Goal: Task Accomplishment & Management: Use online tool/utility

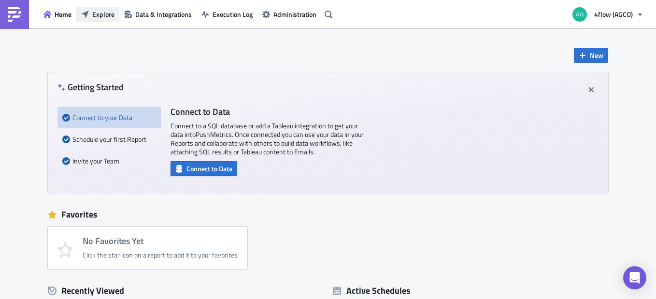
click at [108, 21] on button "Explore" at bounding box center [97, 14] width 43 height 15
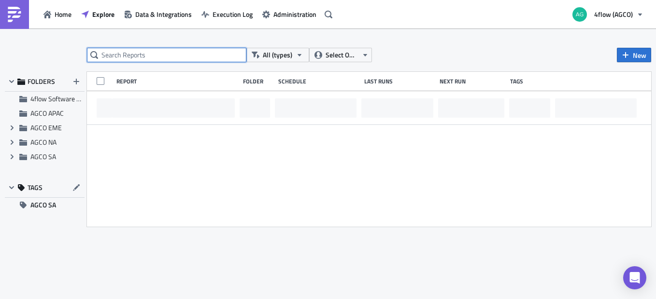
click at [206, 55] on input "text" at bounding box center [166, 55] width 159 height 14
type input "follow up"
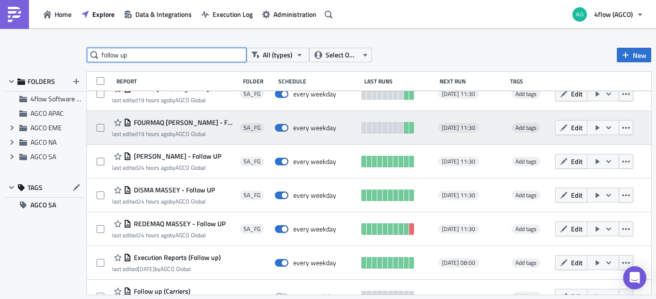
scroll to position [49, 0]
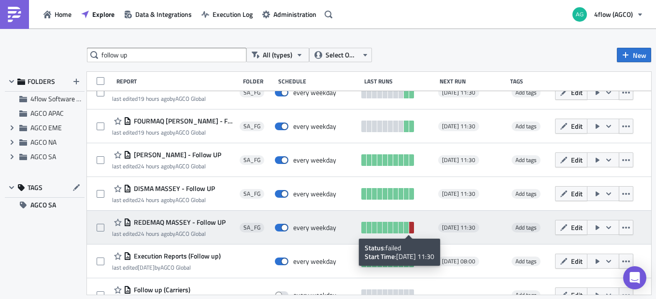
click at [409, 226] on link at bounding box center [411, 228] width 5 height 12
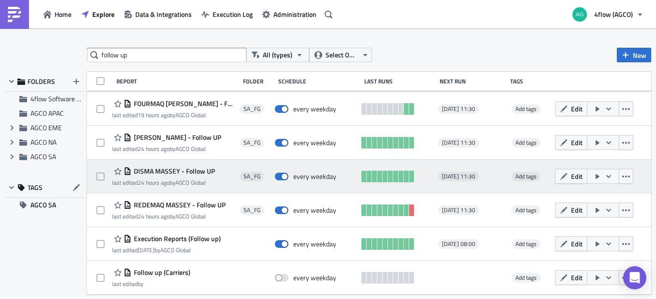
scroll to position [0, 0]
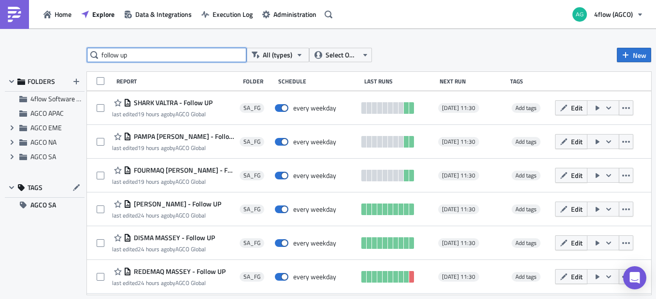
click at [154, 62] on input "follow up" at bounding box center [166, 55] width 159 height 14
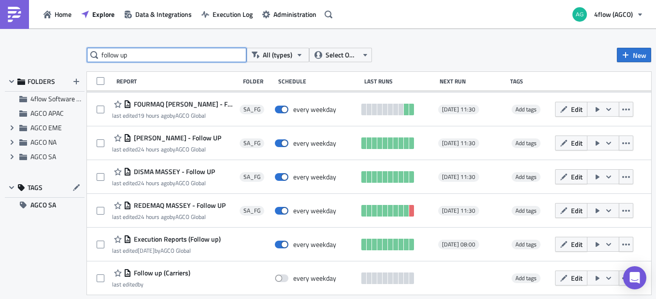
scroll to position [67, 0]
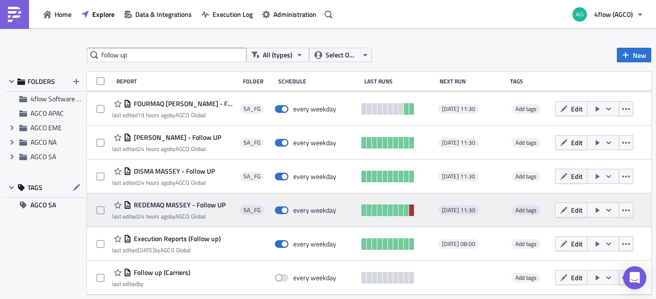
click at [409, 214] on link at bounding box center [411, 211] width 5 height 12
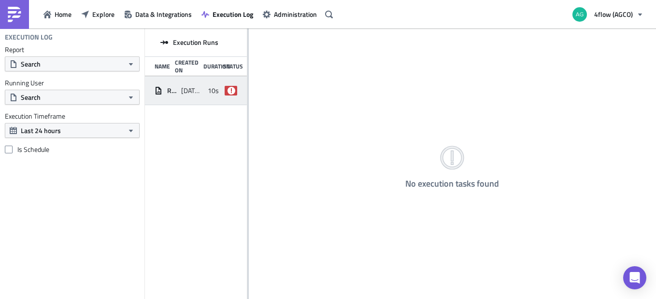
click at [167, 86] on span "REDEMAQ MASSEY - Follow UP" at bounding box center [171, 90] width 9 height 9
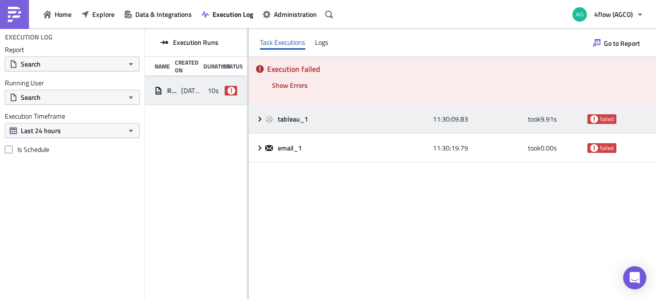
click at [257, 120] on icon at bounding box center [260, 119] width 8 height 8
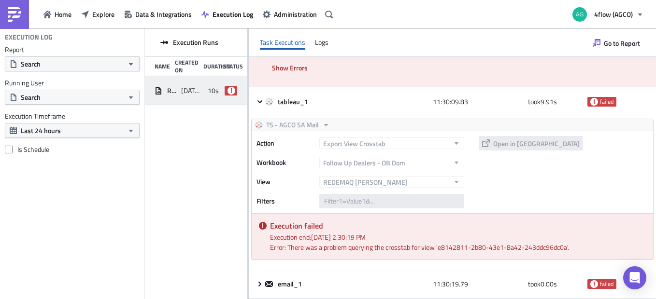
scroll to position [17, 0]
click at [107, 14] on span "Explore" at bounding box center [103, 14] width 22 height 10
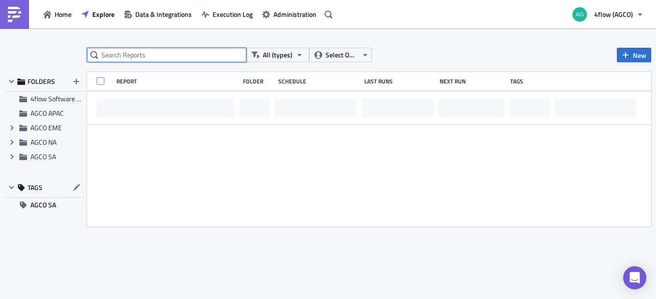
click at [221, 54] on input "text" at bounding box center [166, 55] width 159 height 14
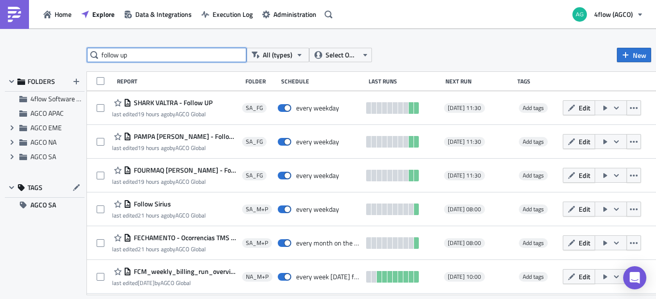
type input "follow up"
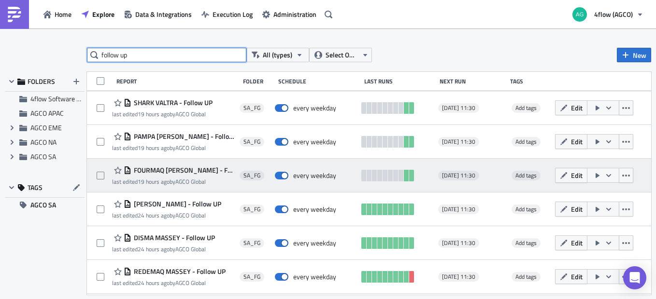
scroll to position [50, 0]
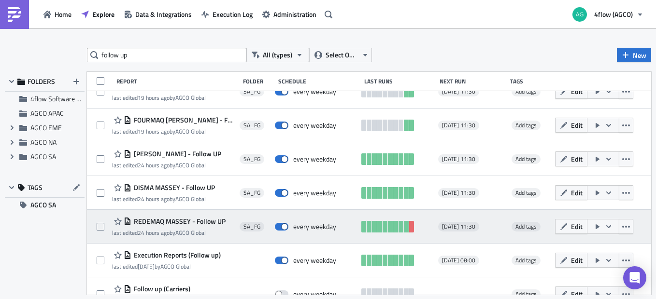
click at [213, 222] on span "REDEMAQ MASSEY - Follow UP" at bounding box center [178, 221] width 94 height 9
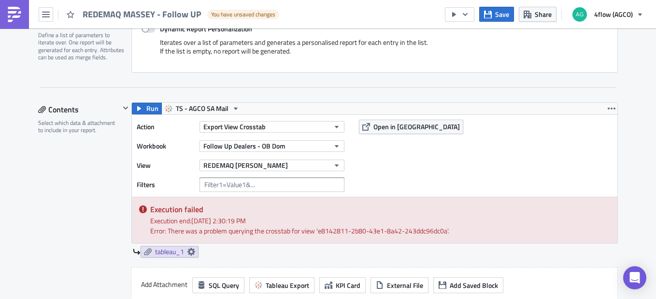
scroll to position [239, 0]
click at [409, 124] on span "Open in [GEOGRAPHIC_DATA]" at bounding box center [416, 126] width 86 height 10
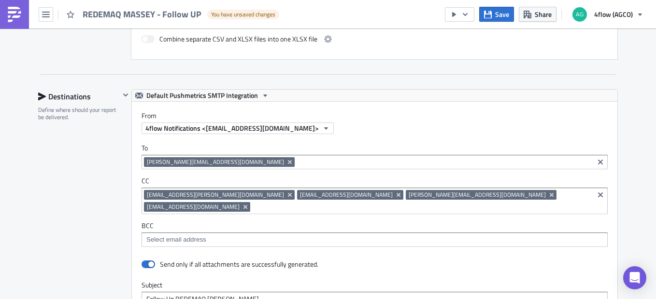
scroll to position [565, 0]
click at [142, 261] on span at bounding box center [148, 265] width 14 height 8
click at [143, 262] on input "checkbox" at bounding box center [146, 265] width 6 height 6
checkbox input "false"
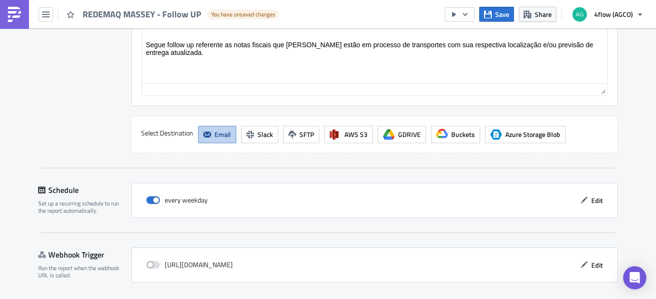
scroll to position [957, 0]
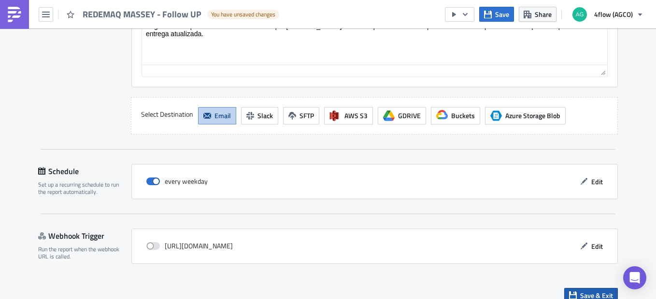
click at [605, 291] on span "Save & Exit" at bounding box center [596, 296] width 33 height 10
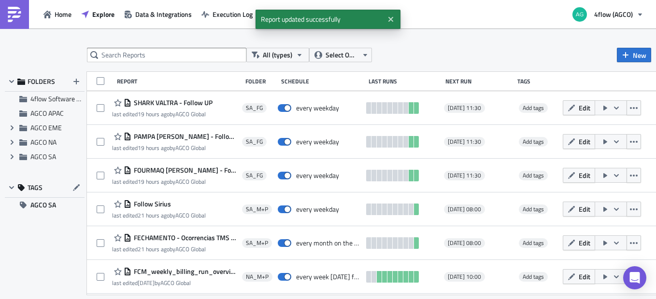
click at [116, 67] on div "All (types) Select Owner New FOLDERS 4flow Software KAM AGCO APAC Expand group …" at bounding box center [328, 165] width 656 height 234
click at [120, 56] on input "text" at bounding box center [166, 55] width 159 height 14
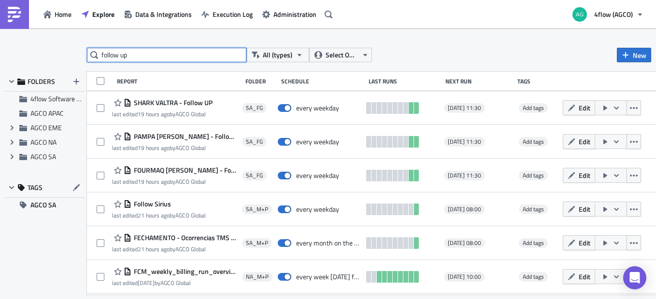
type input "follow up"
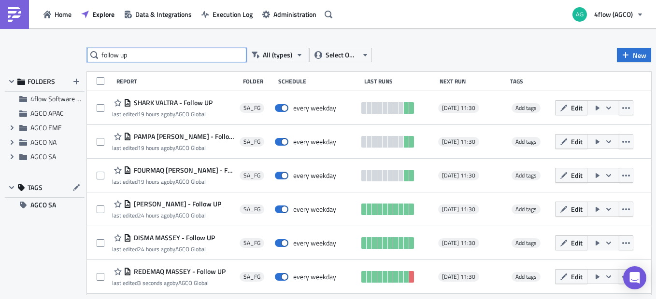
scroll to position [67, 0]
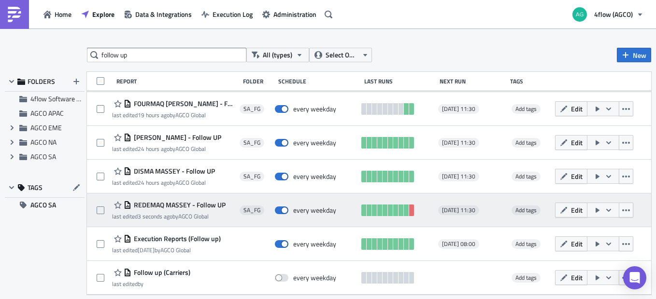
click at [603, 217] on button "button" at bounding box center [603, 210] width 32 height 15
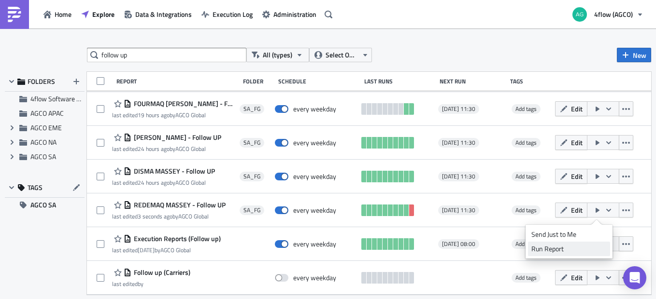
click at [551, 249] on div "Run Report" at bounding box center [568, 249] width 75 height 10
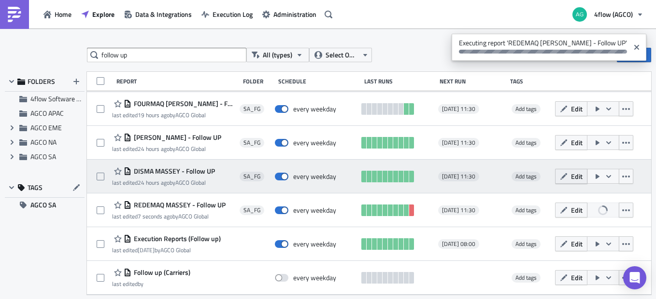
click at [560, 175] on icon "button" at bounding box center [564, 177] width 8 height 8
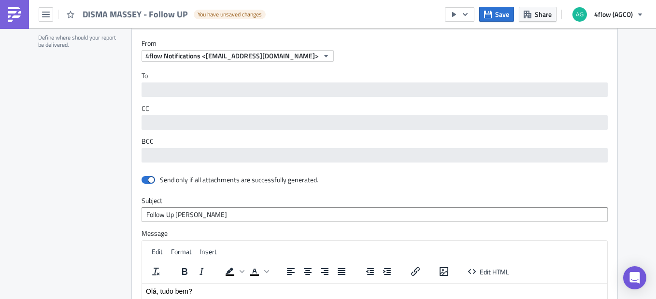
scroll to position [648, 0]
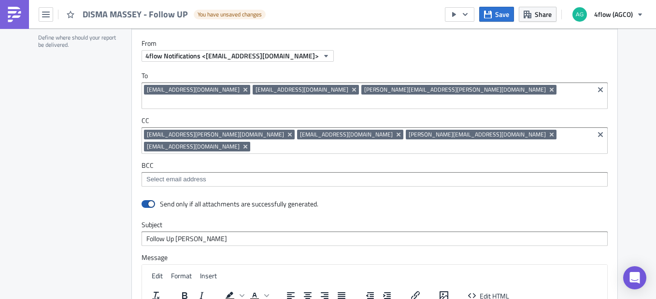
click at [148, 200] on span at bounding box center [148, 204] width 14 height 8
click at [148, 201] on input "checkbox" at bounding box center [146, 204] width 6 height 6
checkbox input "false"
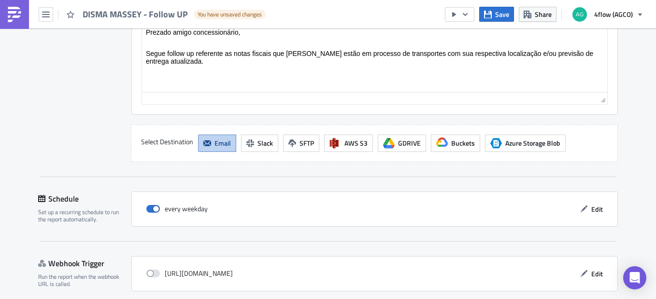
scroll to position [968, 0]
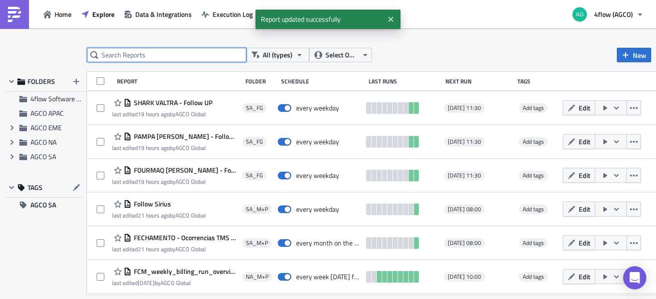
click at [140, 50] on input "text" at bounding box center [166, 55] width 159 height 14
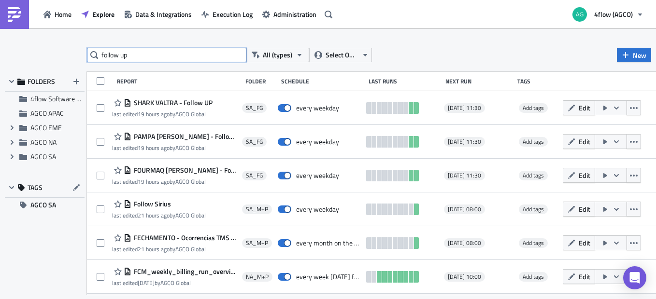
type input "follow up"
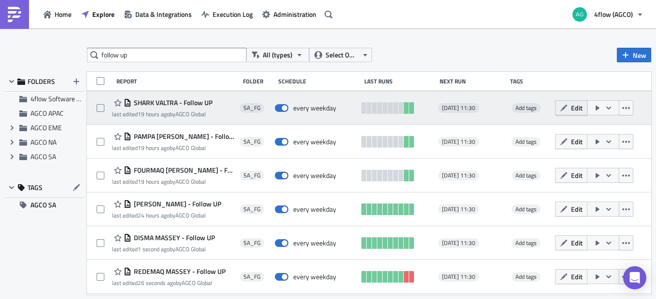
click at [564, 108] on button "Edit" at bounding box center [571, 107] width 32 height 15
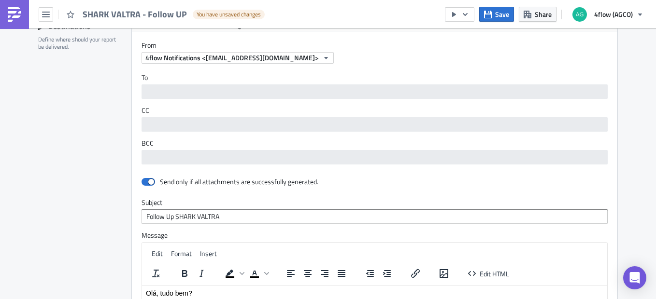
scroll to position [672, 0]
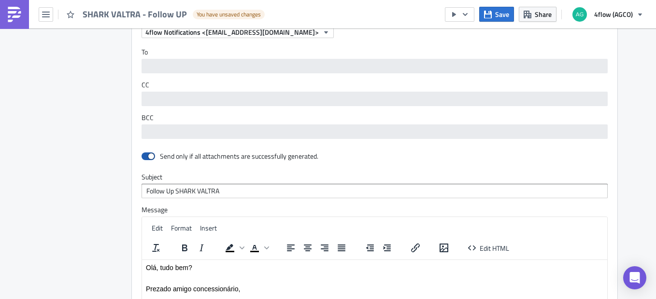
click at [147, 154] on span at bounding box center [148, 157] width 14 height 8
click at [147, 154] on input "checkbox" at bounding box center [146, 157] width 6 height 6
checkbox input "false"
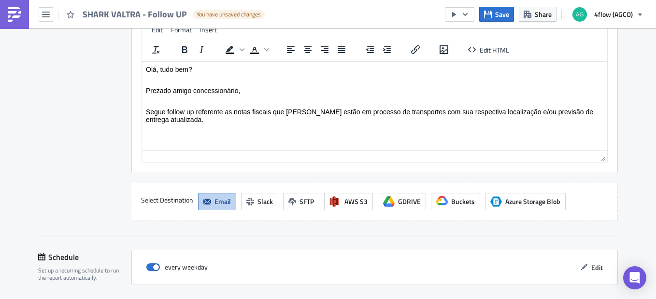
scroll to position [968, 0]
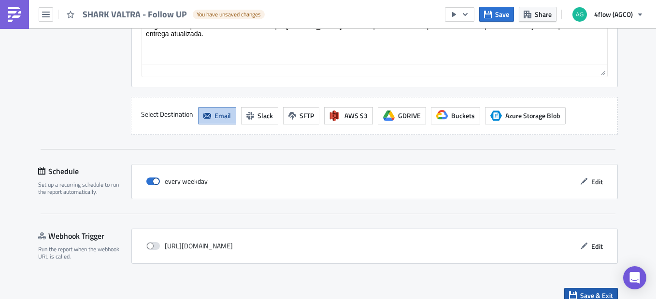
click at [572, 288] on button "Save & Exit" at bounding box center [591, 295] width 54 height 15
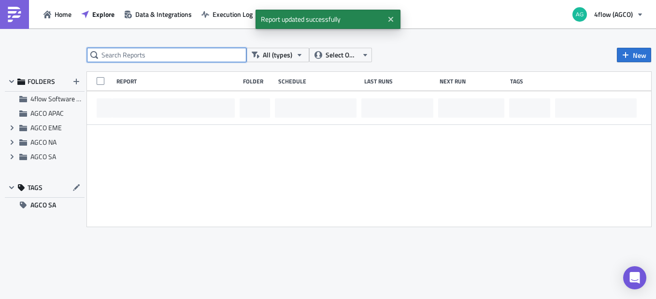
click at [190, 54] on input "text" at bounding box center [166, 55] width 159 height 14
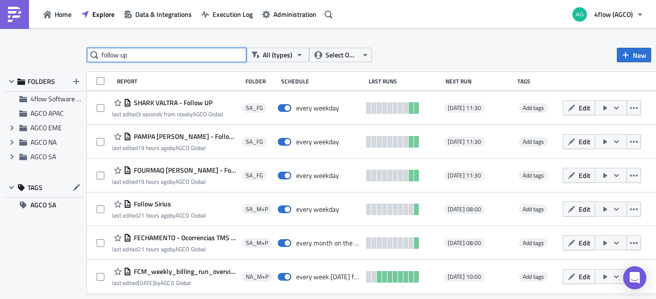
type input "follow up"
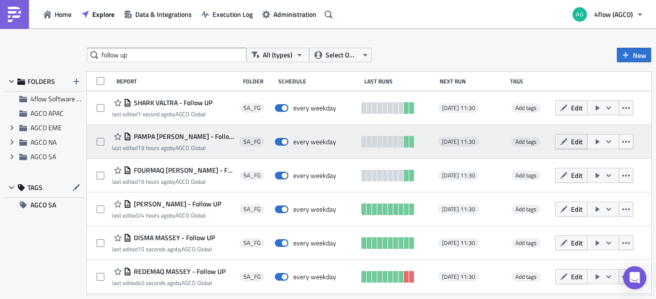
click at [570, 136] on button "Edit" at bounding box center [571, 141] width 32 height 15
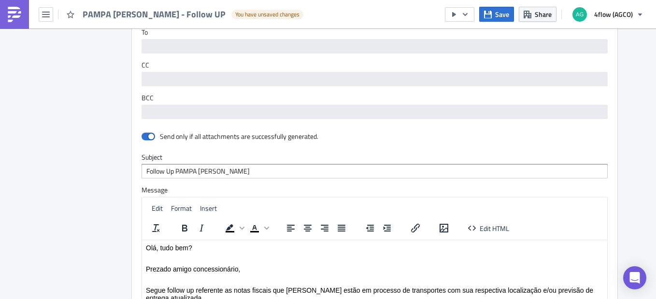
scroll to position [692, 0]
click at [144, 136] on span at bounding box center [148, 136] width 14 height 8
click at [144, 136] on input "checkbox" at bounding box center [146, 136] width 6 height 6
checkbox input "false"
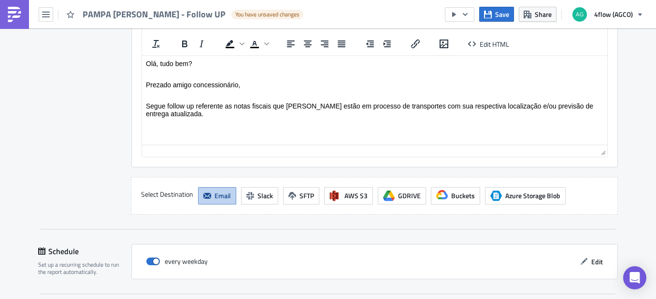
scroll to position [968, 0]
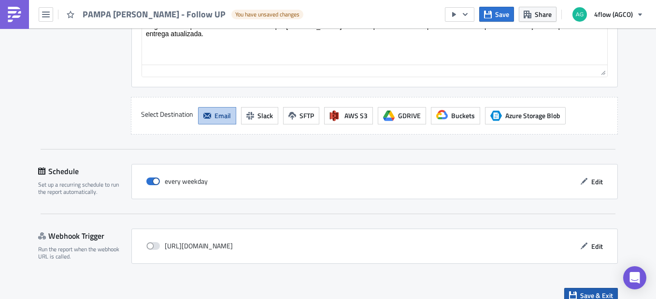
click at [598, 291] on span "Save & Exit" at bounding box center [596, 296] width 33 height 10
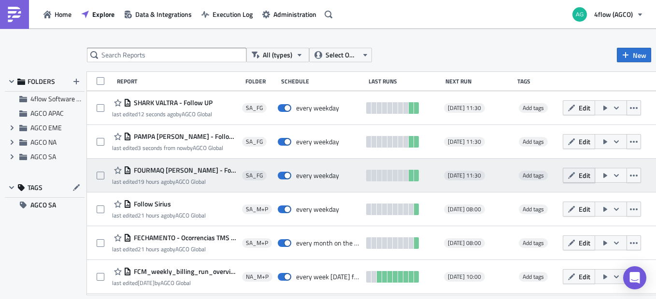
click at [595, 169] on button "Edit" at bounding box center [578, 175] width 32 height 15
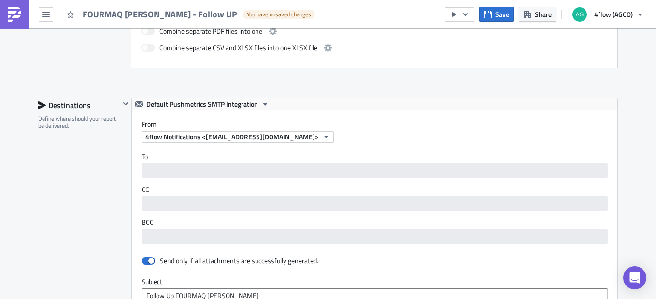
scroll to position [567, 0]
click at [151, 260] on span at bounding box center [148, 261] width 14 height 8
click at [150, 260] on input "checkbox" at bounding box center [146, 261] width 6 height 6
checkbox input "false"
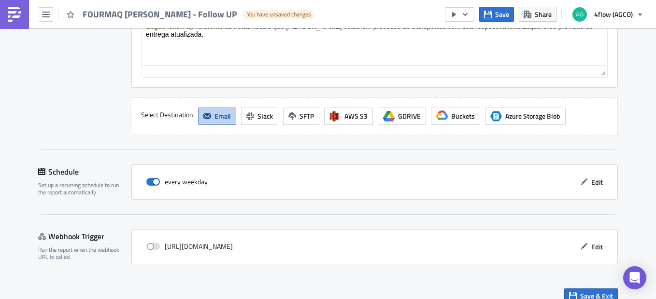
scroll to position [968, 0]
click at [580, 291] on span "Save & Exit" at bounding box center [596, 296] width 33 height 10
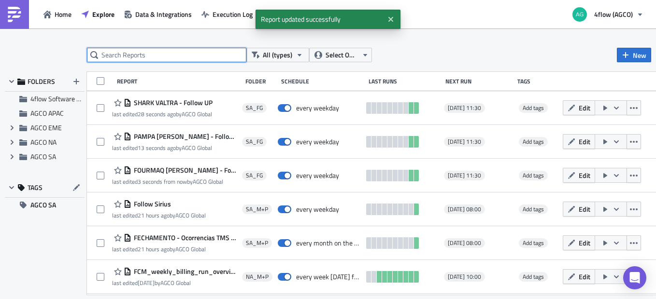
click at [190, 51] on input "text" at bounding box center [166, 55] width 159 height 14
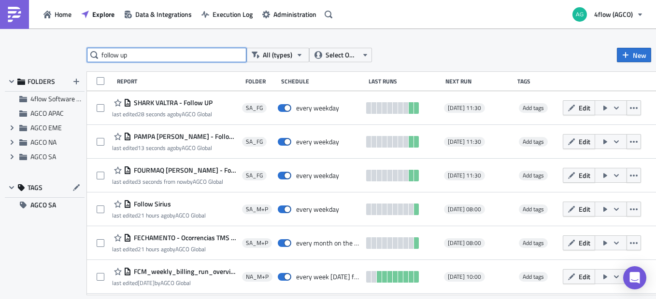
type input "follow up"
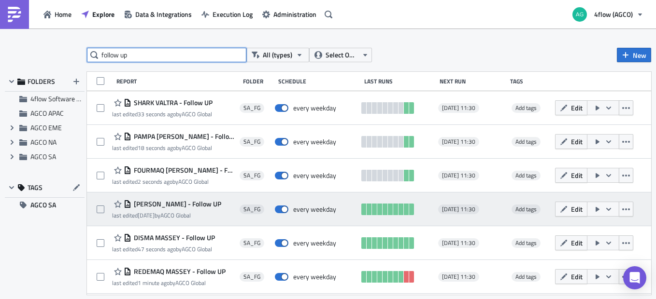
scroll to position [67, 0]
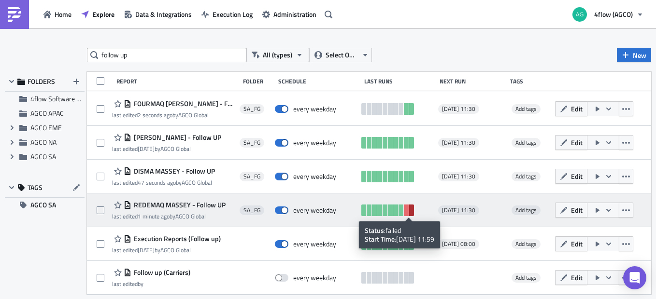
click at [409, 213] on link at bounding box center [411, 211] width 5 height 12
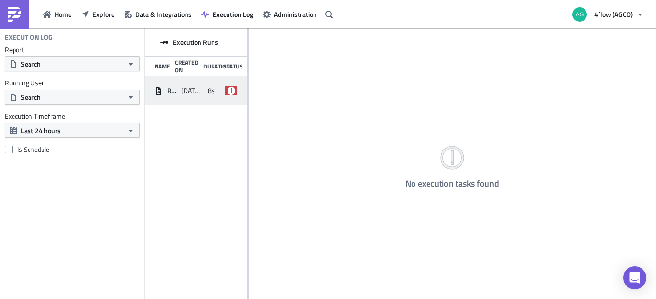
click at [180, 83] on div "REDEMAQ MASSEY - Follow UP 2025-09-10 11:59 8s failed" at bounding box center [196, 90] width 102 height 29
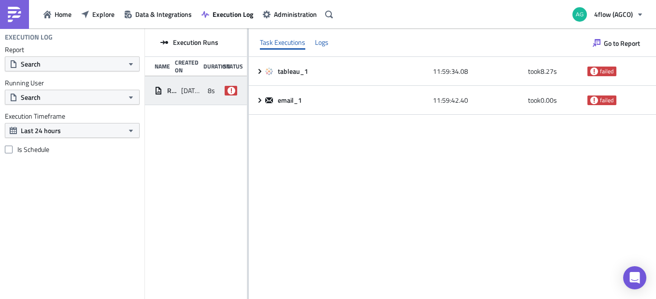
click at [327, 48] on div "Logs" at bounding box center [322, 42] width 14 height 14
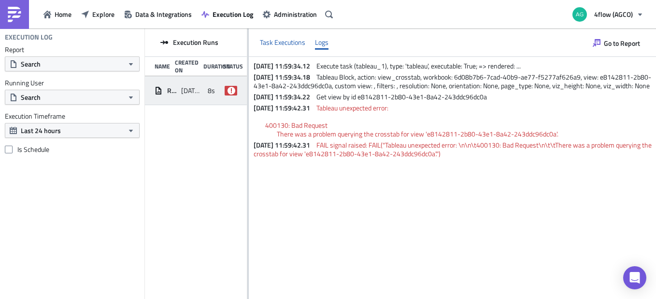
click at [283, 42] on div "Task Executions" at bounding box center [282, 42] width 45 height 14
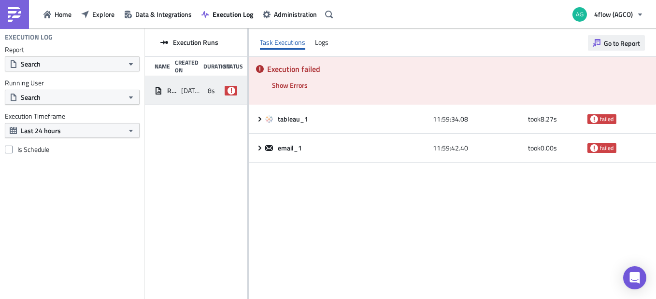
click at [620, 40] on span "Go to Report" at bounding box center [621, 43] width 36 height 10
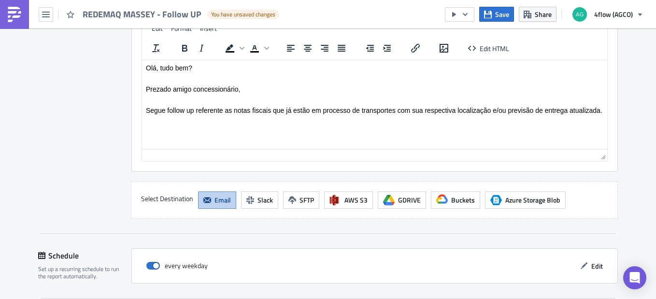
scroll to position [957, 0]
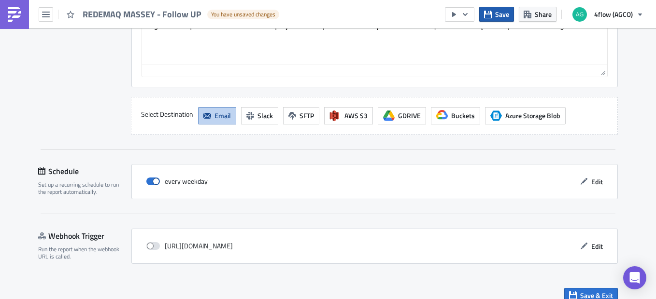
click at [505, 10] on span "Save" at bounding box center [502, 14] width 14 height 10
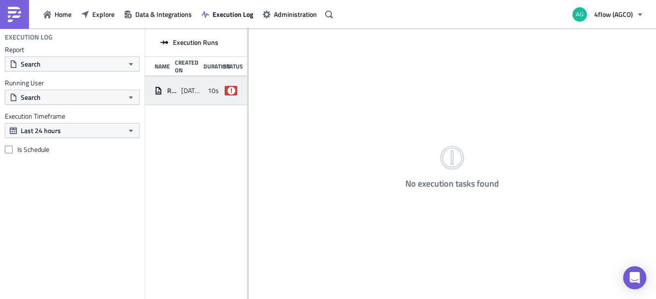
click at [192, 94] on span "[DATE] 11:30" at bounding box center [192, 90] width 22 height 9
drag, startPoint x: 192, startPoint y: 94, endPoint x: 223, endPoint y: 93, distance: 30.9
click at [223, 93] on div "REDEMAQ [PERSON_NAME] - Follow UP [DATE] 11:30 10s failed" at bounding box center [196, 90] width 102 height 29
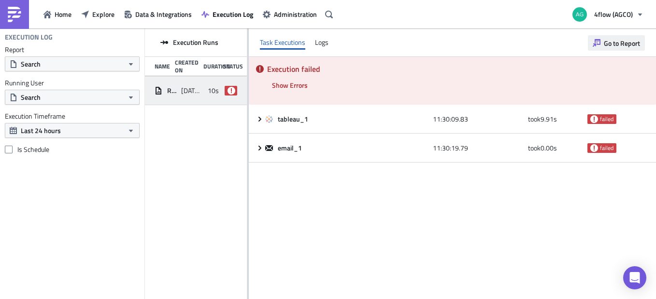
click at [596, 43] on icon "button" at bounding box center [596, 43] width 8 height 8
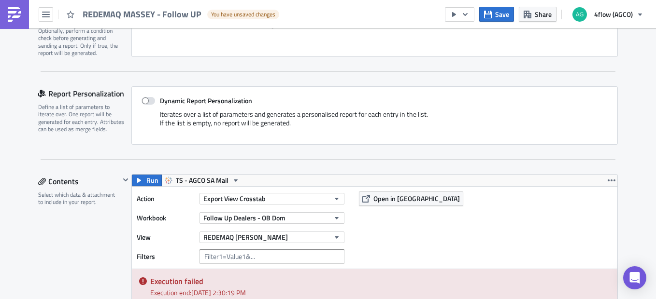
scroll to position [167, 0]
click at [394, 206] on button "Open in [GEOGRAPHIC_DATA]" at bounding box center [411, 199] width 104 height 14
click at [502, 18] on span "Save" at bounding box center [502, 14] width 14 height 10
